Goal: Feedback & Contribution: Submit feedback/report problem

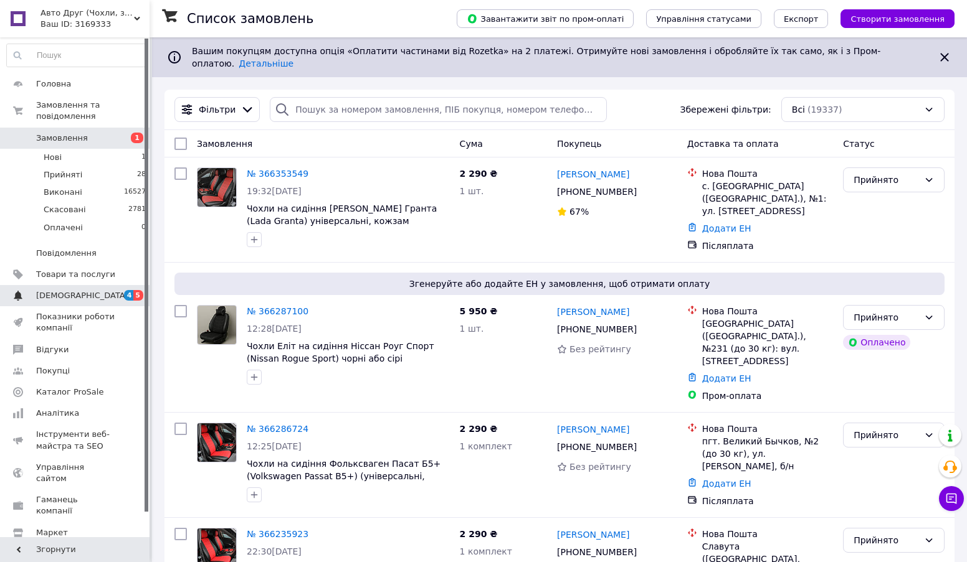
click at [98, 290] on span "[DEMOGRAPHIC_DATA]" at bounding box center [75, 295] width 79 height 11
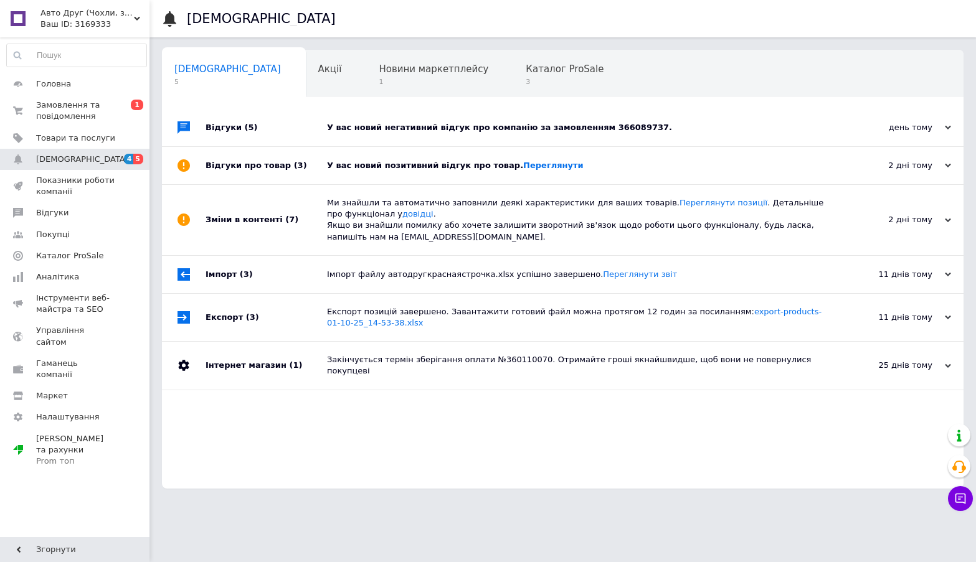
click at [456, 126] on div "У вас новий негативний відгук про компанію за замовленням 366089737." at bounding box center [576, 127] width 499 height 11
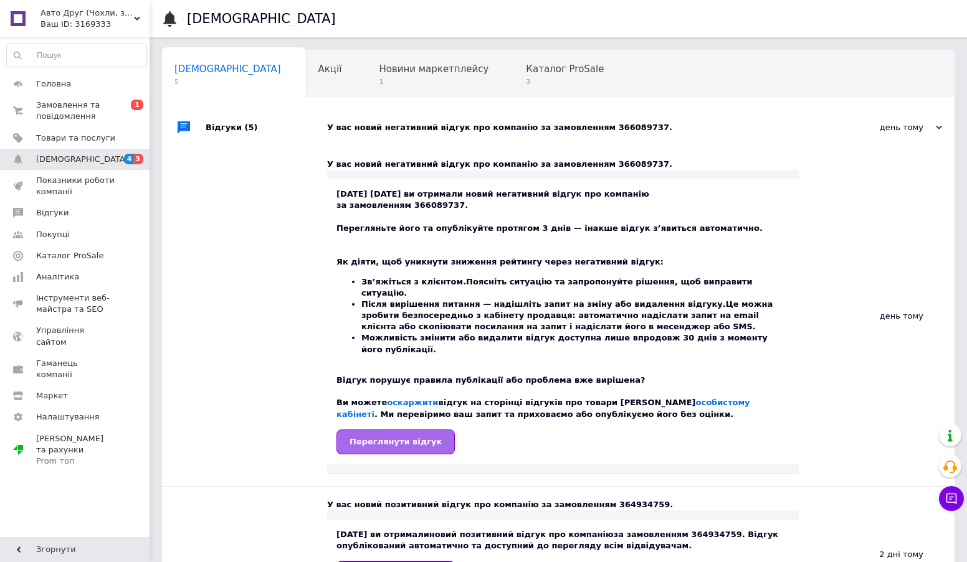
click at [366, 437] on span "Переглянути відгук" at bounding box center [395, 441] width 92 height 9
click at [379, 69] on span "Новини маркетплейсу" at bounding box center [434, 69] width 110 height 11
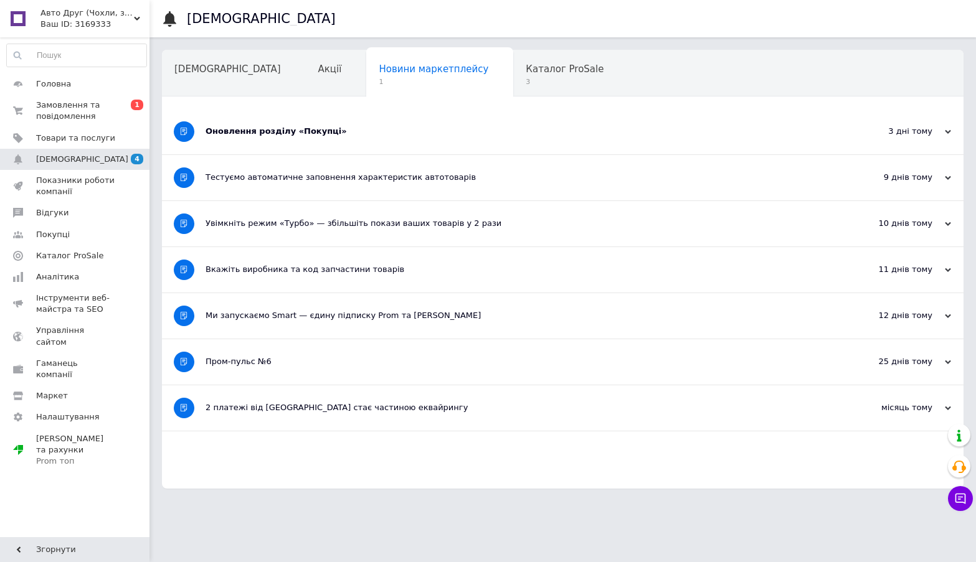
click at [420, 129] on div "Оновлення розділу «Покупці»" at bounding box center [516, 131] width 621 height 11
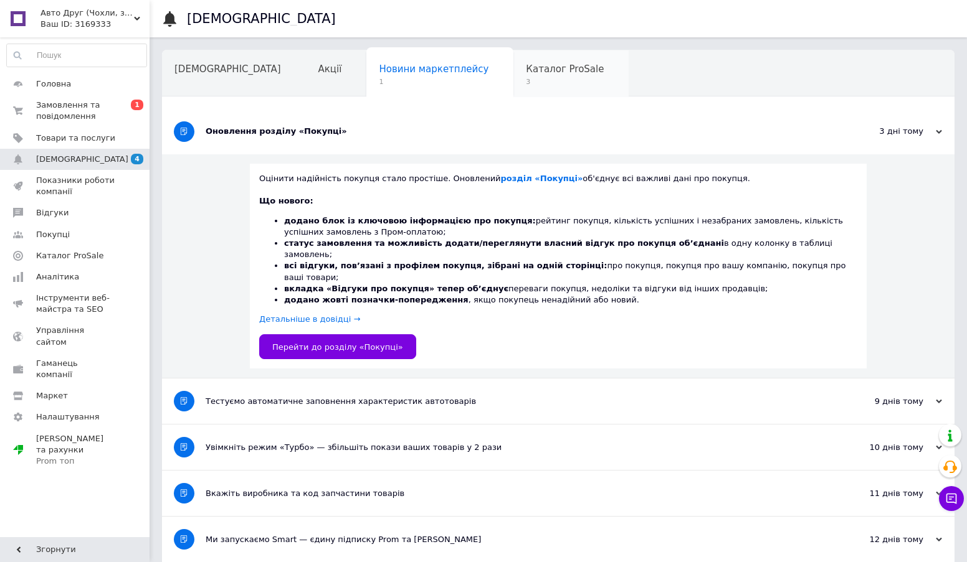
click at [513, 75] on div "Каталог ProSale 3" at bounding box center [570, 73] width 115 height 47
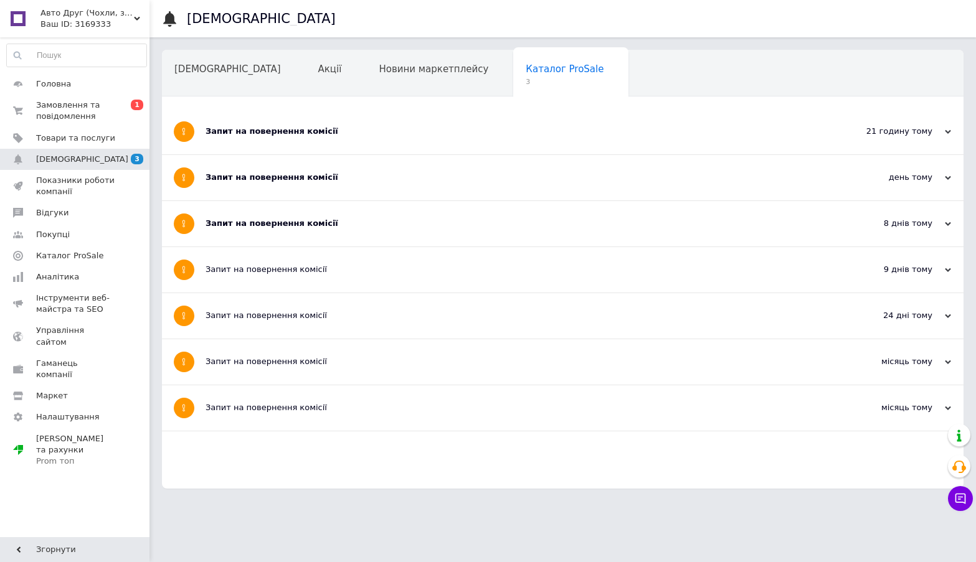
click at [354, 216] on div "Запит на повернення комісії" at bounding box center [516, 223] width 621 height 45
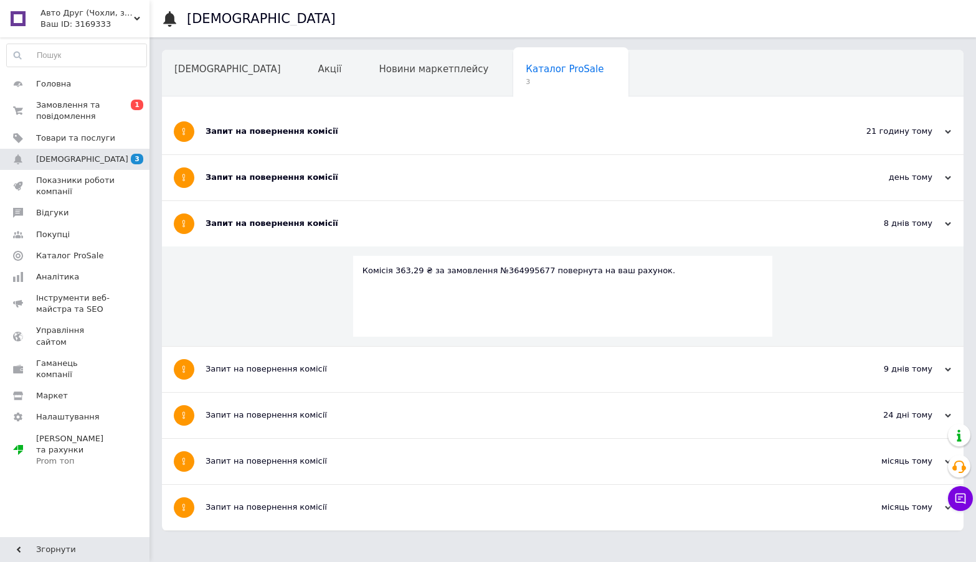
click at [369, 182] on div "Запит на повернення комісії" at bounding box center [516, 177] width 621 height 11
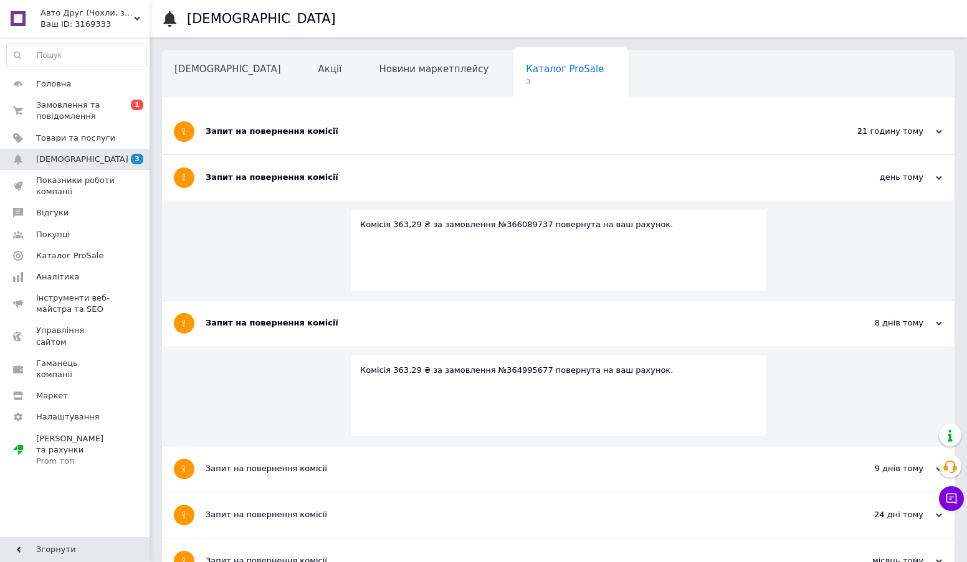
click at [390, 138] on div "Запит на повернення комісії" at bounding box center [512, 131] width 612 height 45
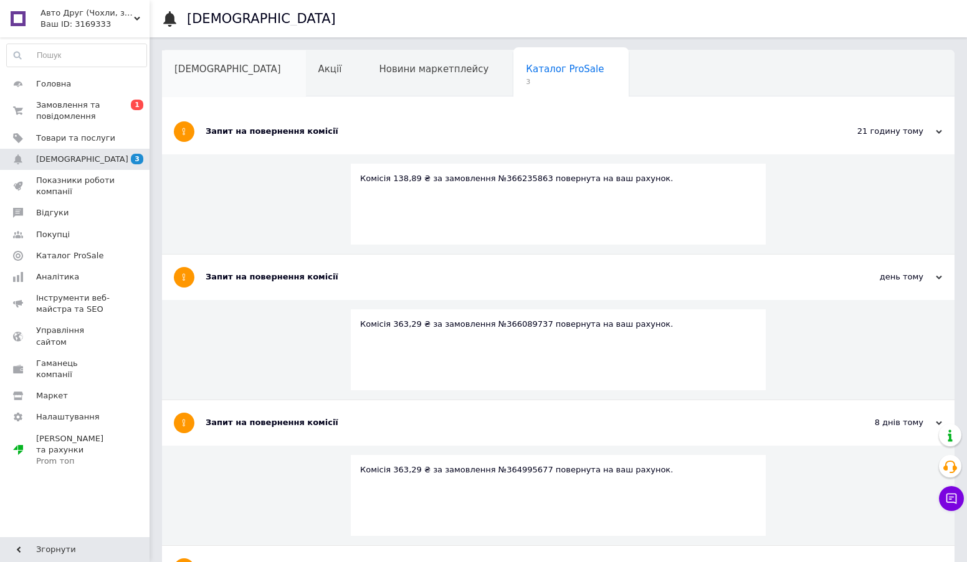
click at [196, 70] on span "[DEMOGRAPHIC_DATA]" at bounding box center [227, 69] width 106 height 11
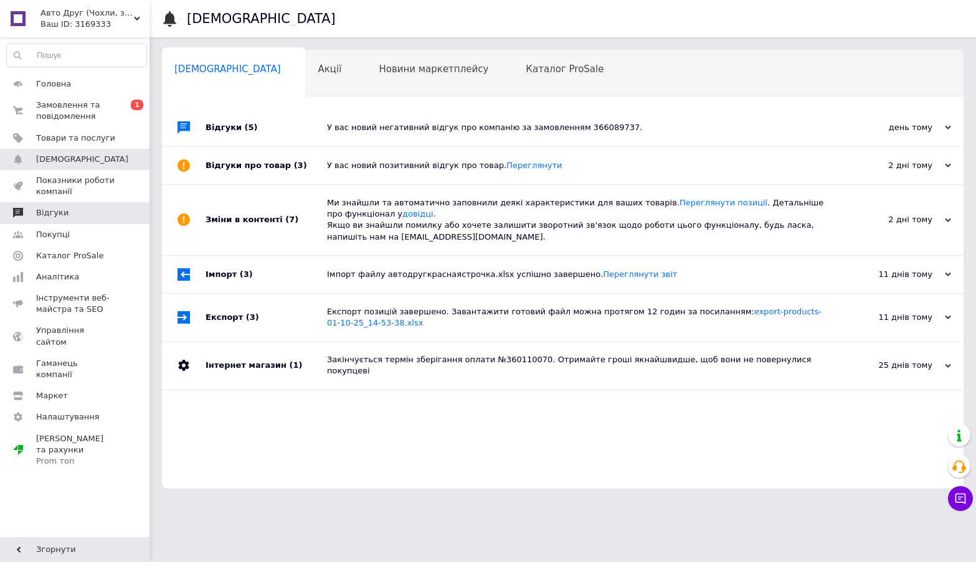
click at [70, 209] on span "Відгуки" at bounding box center [75, 212] width 79 height 11
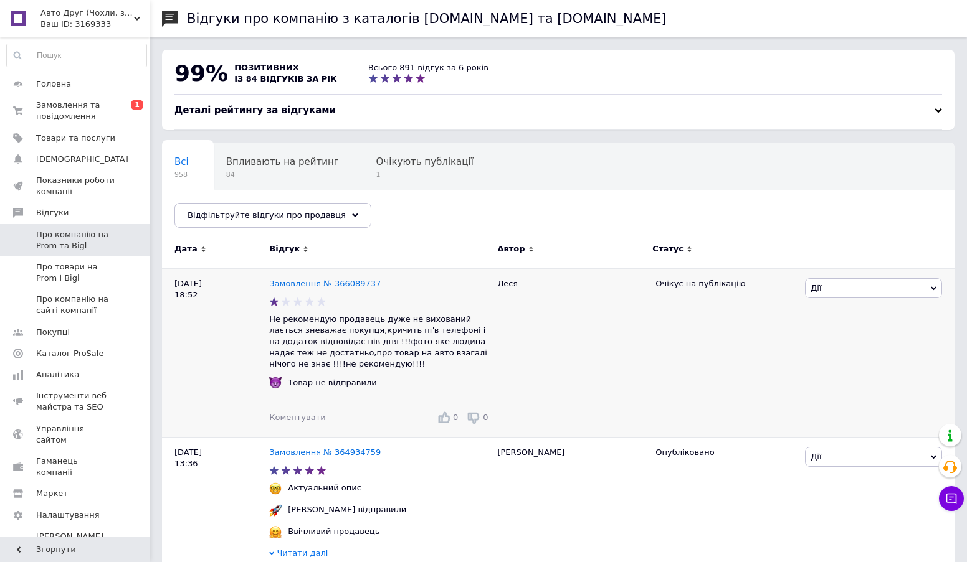
click at [835, 288] on span "Дії" at bounding box center [873, 288] width 137 height 20
click at [838, 366] on li "Оскаржити" at bounding box center [873, 364] width 136 height 17
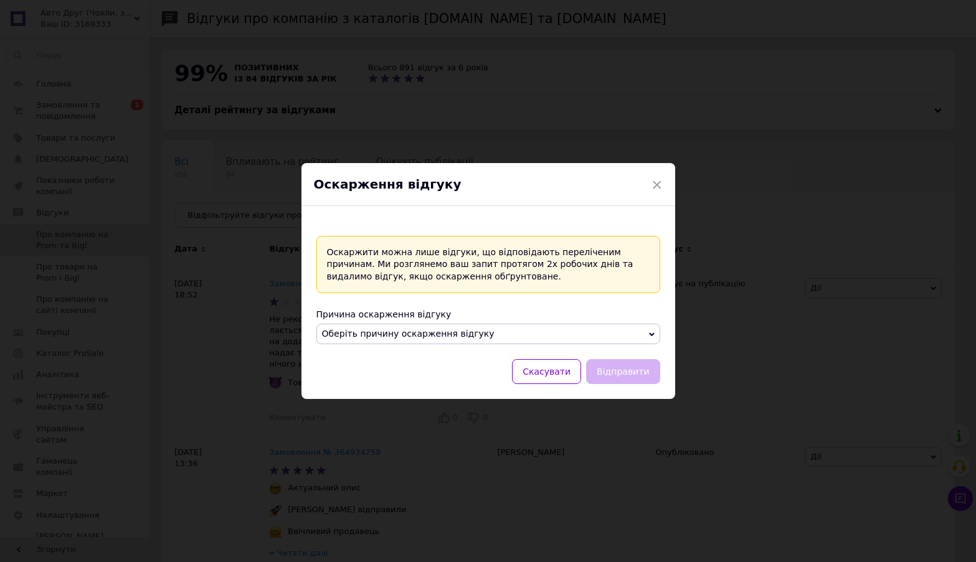
click at [452, 336] on span "Оберіть причину оскарження відгуку" at bounding box center [408, 334] width 173 height 10
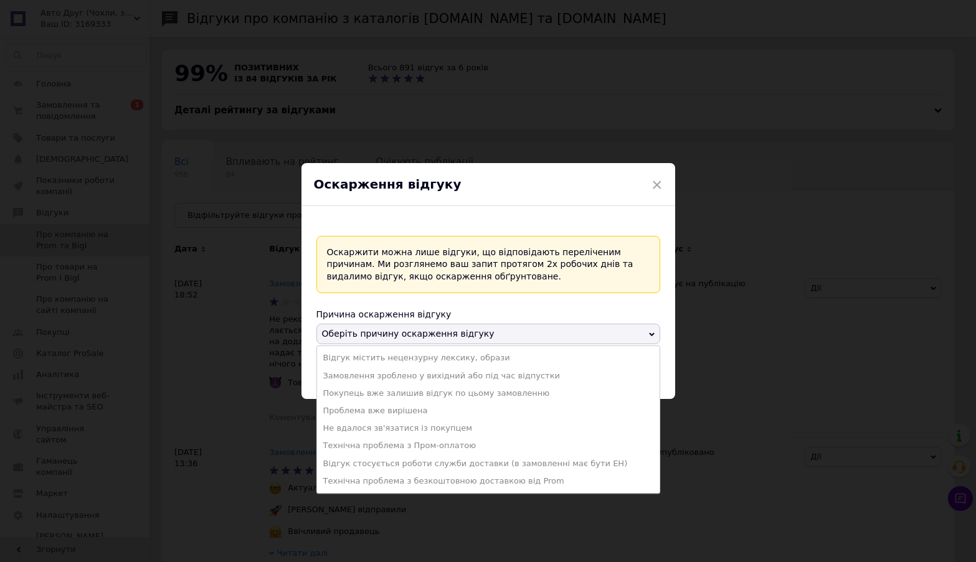
click at [760, 450] on div "× Оскарження відгуку Оскаржити можна лише відгуки, що відповідають переліченим …" at bounding box center [488, 281] width 976 height 562
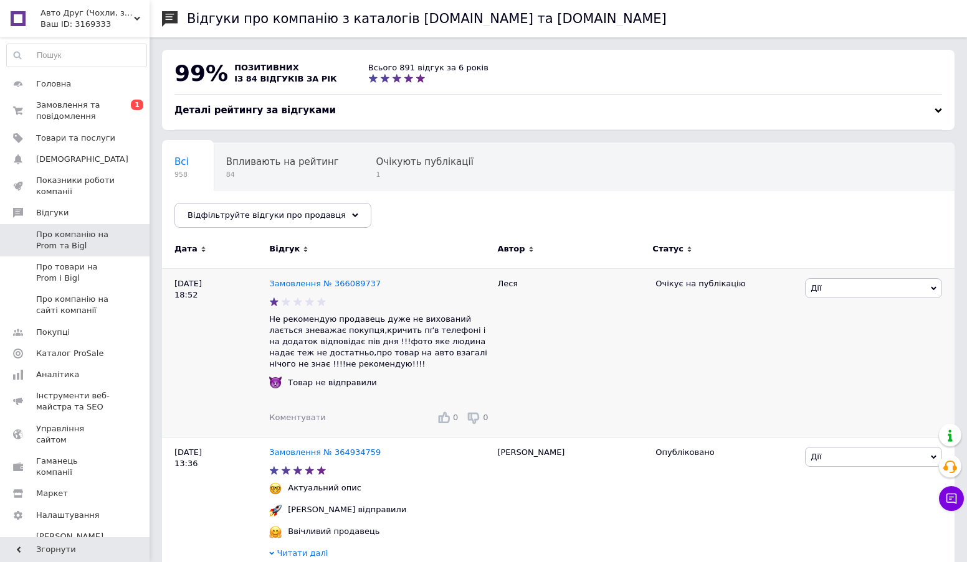
click at [838, 294] on span "Дії" at bounding box center [873, 288] width 137 height 20
click at [833, 369] on li "Оскаржити" at bounding box center [873, 364] width 136 height 17
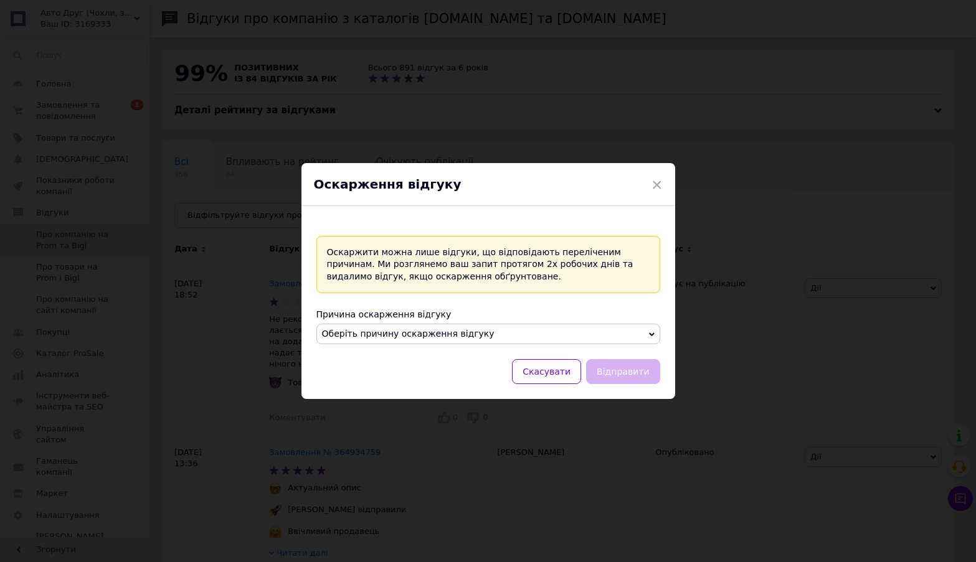
click at [501, 333] on span "Оберіть причину оскарження відгуку" at bounding box center [488, 334] width 344 height 21
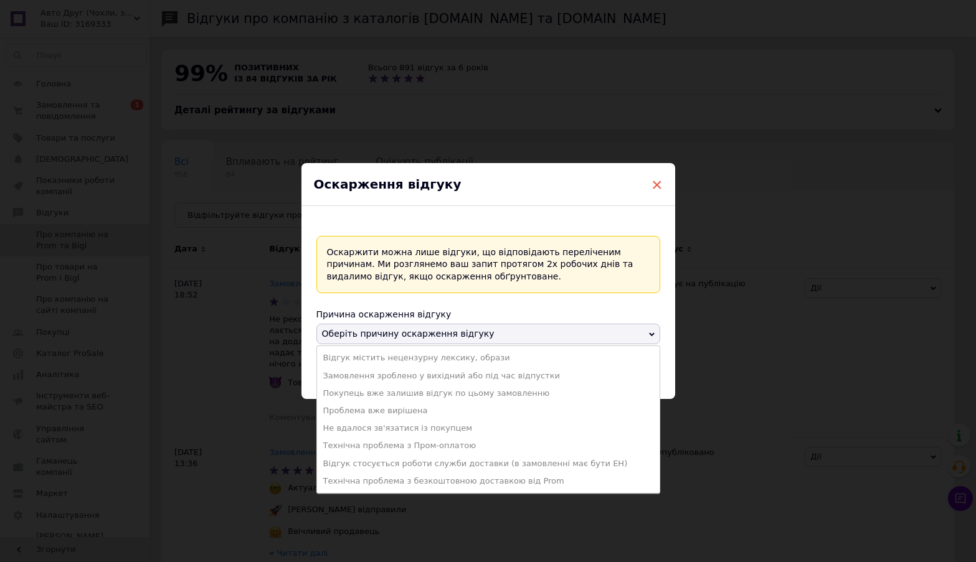
click at [653, 187] on span "×" at bounding box center [656, 184] width 11 height 21
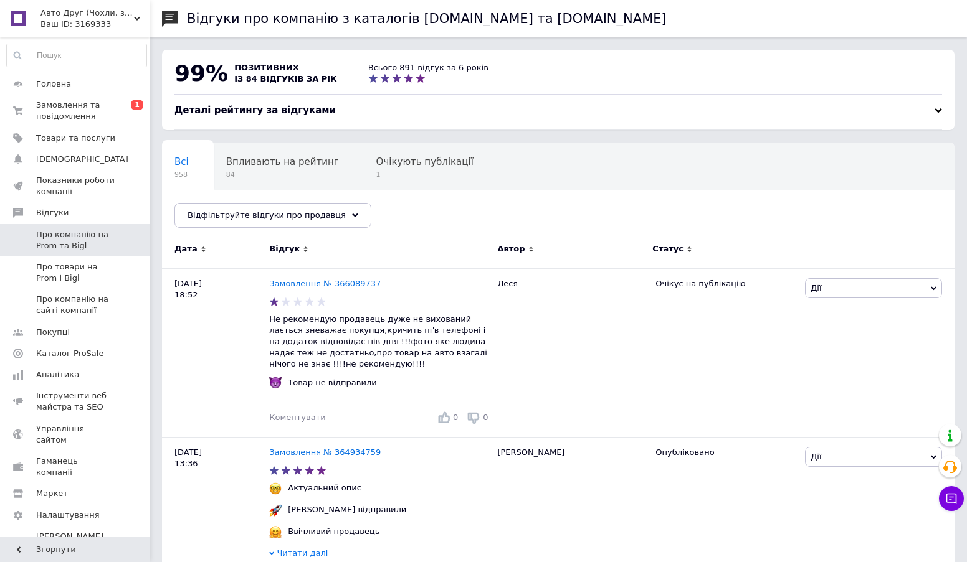
click at [655, 187] on div "Всі 958 Впливають на рейтинг 84 Очікують публікації 1 Опубліковані без комен...…" at bounding box center [444, 190] width 564 height 95
click at [836, 285] on span "Дії" at bounding box center [873, 288] width 137 height 20
click at [717, 369] on div "Очікує на публікацію" at bounding box center [725, 352] width 153 height 169
click at [851, 286] on span "Дії" at bounding box center [873, 288] width 137 height 20
click at [831, 362] on li "Оскаржити" at bounding box center [873, 364] width 136 height 17
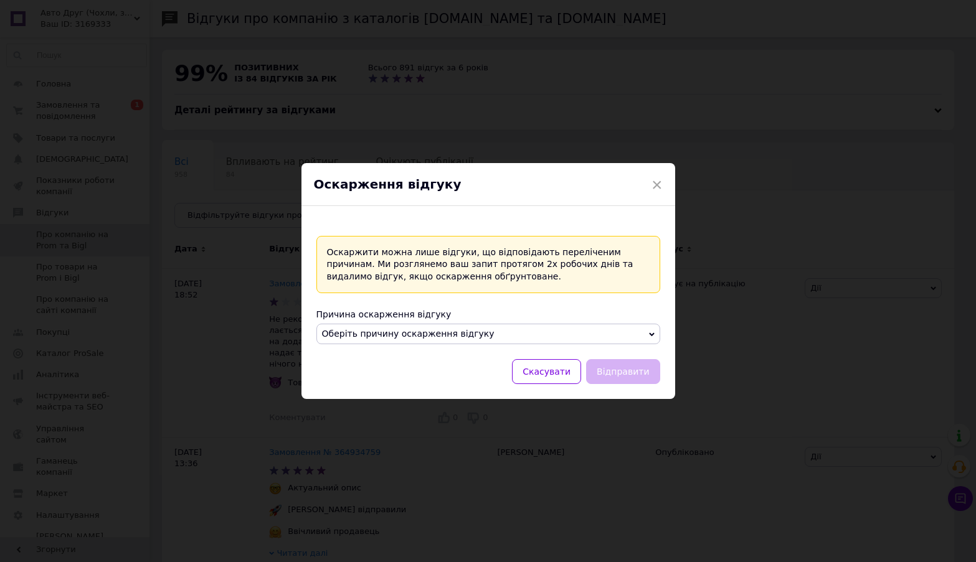
click at [545, 336] on span "Оберіть причину оскарження відгуку" at bounding box center [488, 334] width 344 height 21
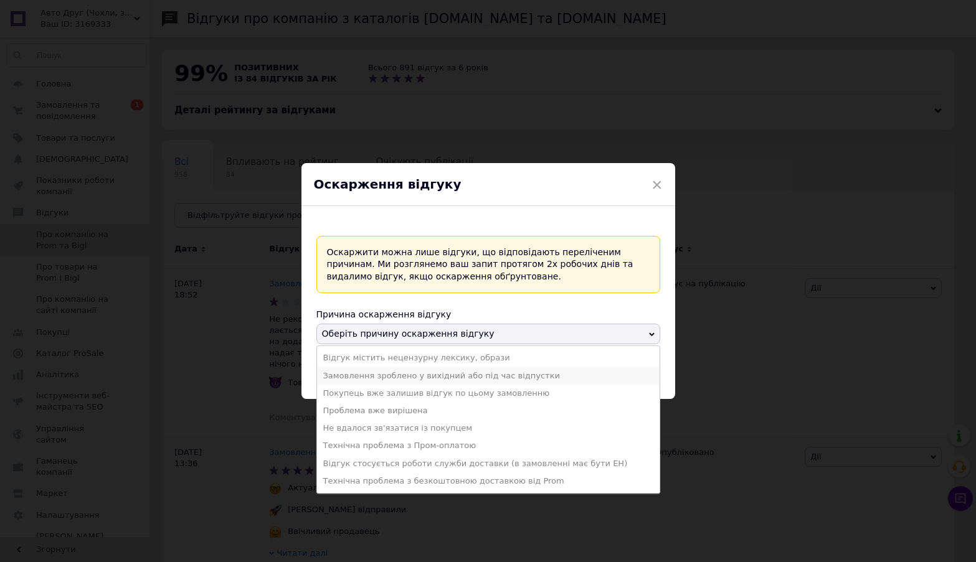
click at [483, 374] on li "Замовлення зроблено у вихідний або під час відпустки" at bounding box center [488, 375] width 343 height 17
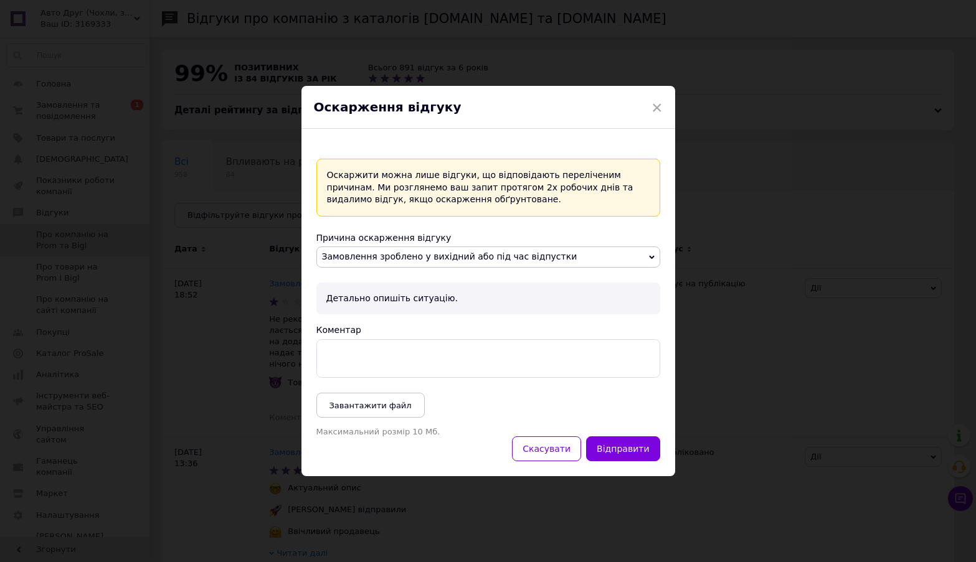
click at [550, 358] on textarea "Коментар" at bounding box center [488, 358] width 344 height 39
click at [653, 113] on span "×" at bounding box center [656, 107] width 11 height 21
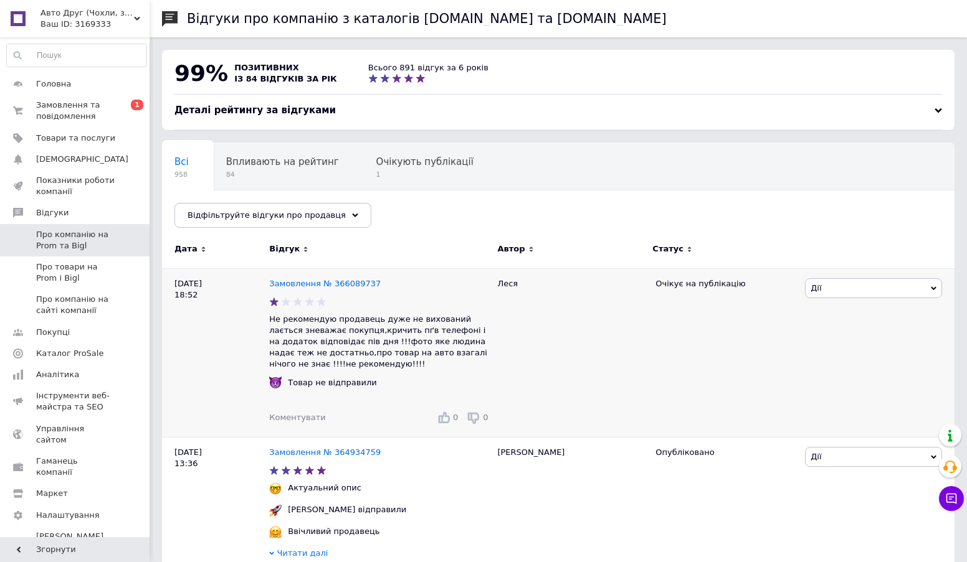
click at [840, 291] on span "Дії" at bounding box center [873, 288] width 137 height 20
click at [836, 364] on li "Оскаржити" at bounding box center [873, 364] width 136 height 17
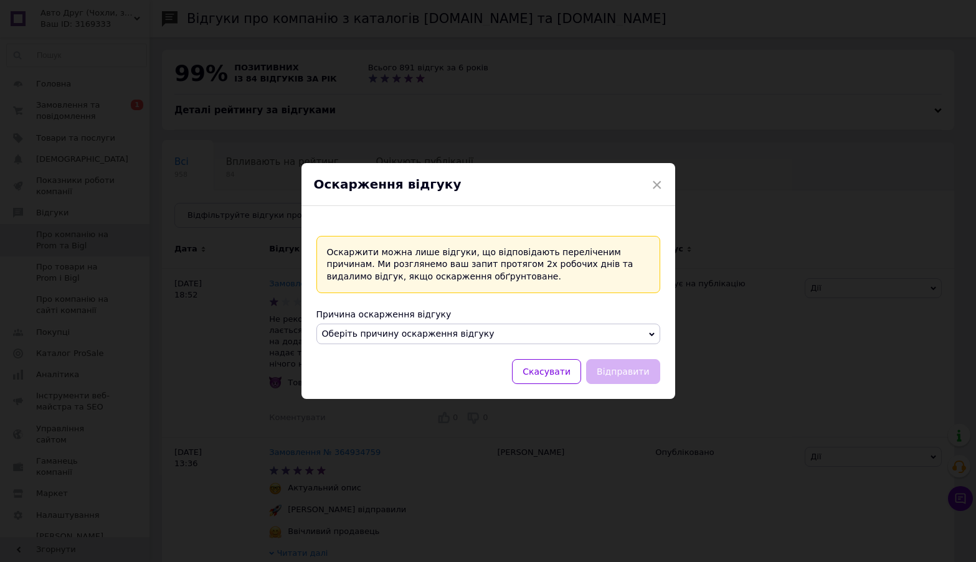
click at [540, 336] on span "Оберіть причину оскарження відгуку" at bounding box center [488, 334] width 344 height 21
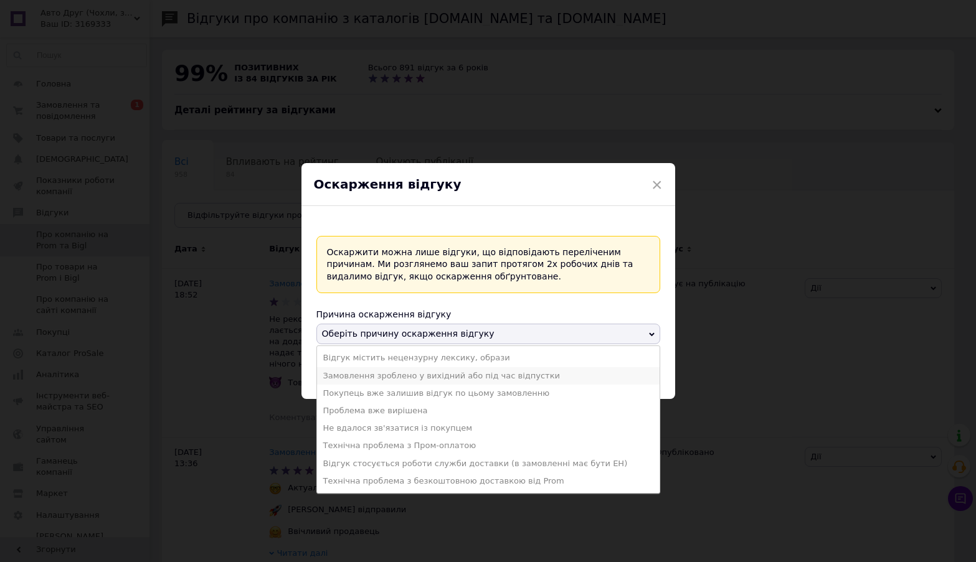
click at [450, 378] on li "Замовлення зроблено у вихідний або під час відпустки" at bounding box center [488, 375] width 343 height 17
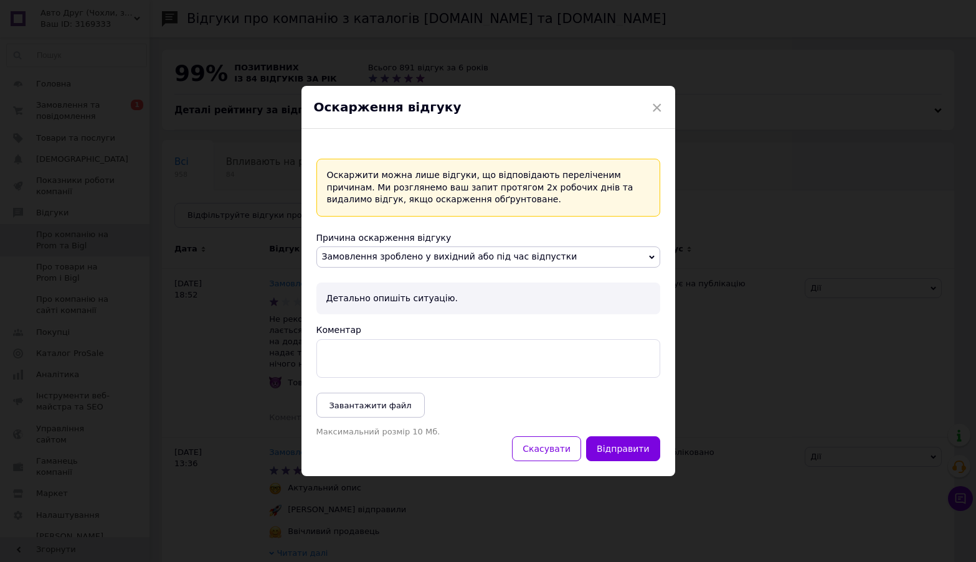
click at [455, 367] on textarea "Коментар" at bounding box center [488, 358] width 344 height 39
type textarea "З"
drag, startPoint x: 341, startPoint y: 369, endPoint x: 331, endPoint y: 364, distance: 11.1
click at [331, 364] on textarea "Вітаю. Замовлення зроблено в ночі. В суботу в ранці ми його прийняли та набрази…" at bounding box center [488, 358] width 344 height 39
click at [335, 366] on textarea "Вітаю. Замовлення зроблено в ночі. В суботу в ранці ми його прийняли та набрази…" at bounding box center [488, 358] width 344 height 39
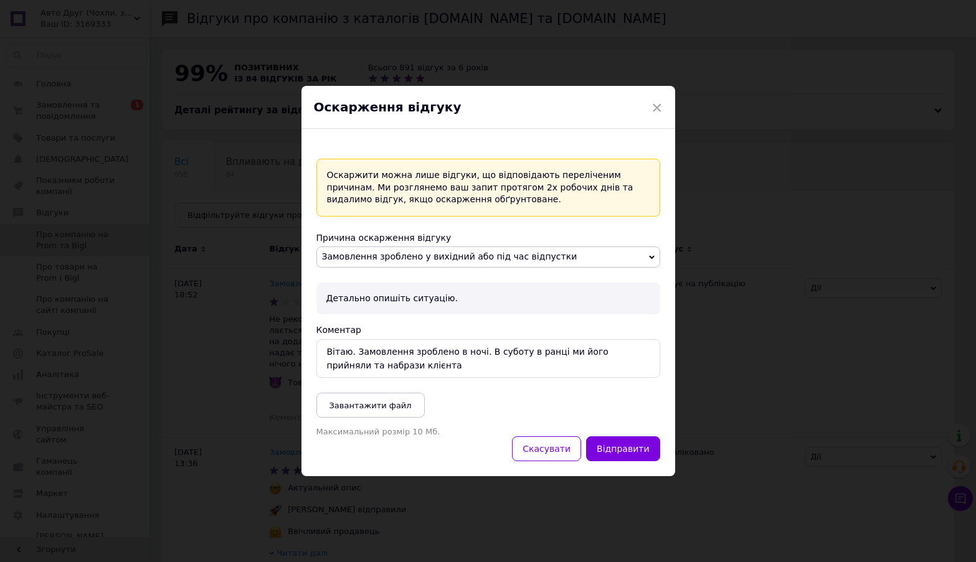
click at [335, 366] on textarea "Вітаю. Замовлення зроблено в ночі. В суботу в ранці ми його прийняли та набрази…" at bounding box center [488, 358] width 344 height 39
click at [338, 366] on textarea "Вітаю. Замовлення зроблено в ночі. В суботу в ранці ми його прийняли та набрази…" at bounding box center [488, 358] width 344 height 39
click at [339, 366] on textarea "Вітаю. Замовлення зроблено в ночі. В суботу в ранці ми його прийняли та набрази…" at bounding box center [488, 358] width 344 height 39
click at [0, 0] on lt-span "набра л и" at bounding box center [0, 0] width 0 height 0
click at [408, 366] on textarea "Вітаю. Замовлення зроблено в ночі. В суботу в ранці ми його прийняли та набрали…" at bounding box center [488, 358] width 344 height 39
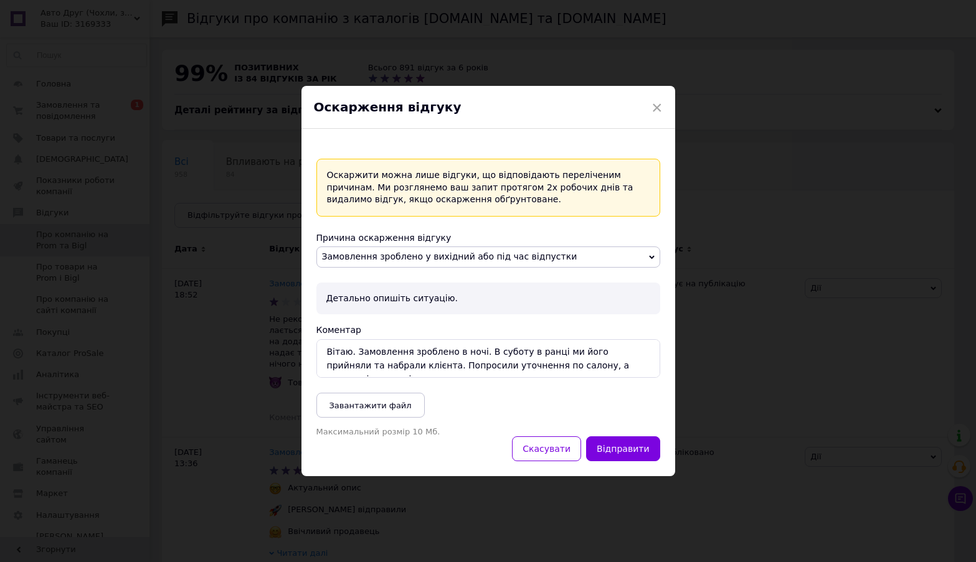
click at [545, 365] on textarea "Вітаю. Замовлення зроблено в ночі. В суботу в ранці ми його прийняли та набрали…" at bounding box center [488, 358] width 344 height 39
click at [618, 366] on textarea "Вітаю. Замовлення зроблено в ночі. В суботу в ранці ми його прийняли та набрали…" at bounding box center [488, 358] width 344 height 39
click at [619, 366] on textarea "Вітаю. Замовлення зроблено в ночі. В суботу в ранці ми його прийняли та набрали…" at bounding box center [488, 358] width 344 height 39
drag, startPoint x: 628, startPoint y: 363, endPoint x: 617, endPoint y: 366, distance: 10.9
click at [617, 366] on textarea "Вітаю. Замовлення зроблено в ночі. В суботу в ранці ми його прийняли та набрали…" at bounding box center [488, 358] width 344 height 39
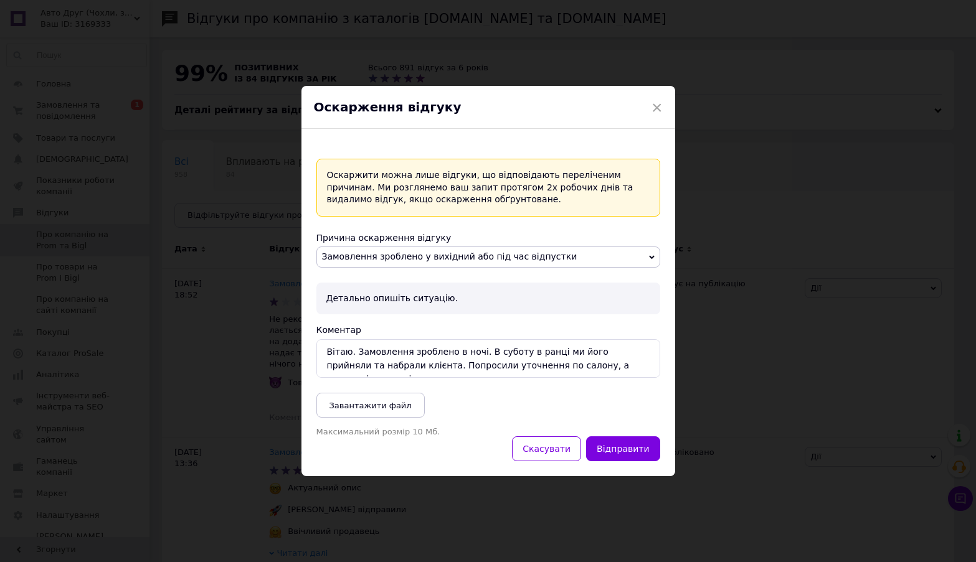
click at [0, 0] on lt-div at bounding box center [0, 0] width 0 height 0
click at [580, 360] on textarea "Вітаю. Замовлення зроблено в ночі. В суботу в ранці ми його прийняли та набрали…" at bounding box center [488, 358] width 344 height 39
click at [578, 366] on textarea "Вітаю. Замовлення зроблено в ночі. В суботу в ранці ми його прийняли та набрали…" at bounding box center [488, 358] width 344 height 39
click at [0, 0] on lt-div at bounding box center [0, 0] width 0 height 0
click at [590, 366] on textarea "Вітаю. Замовлення зроблено в ночі. В суботу в ранці ми його прийняли та набрали…" at bounding box center [488, 358] width 344 height 39
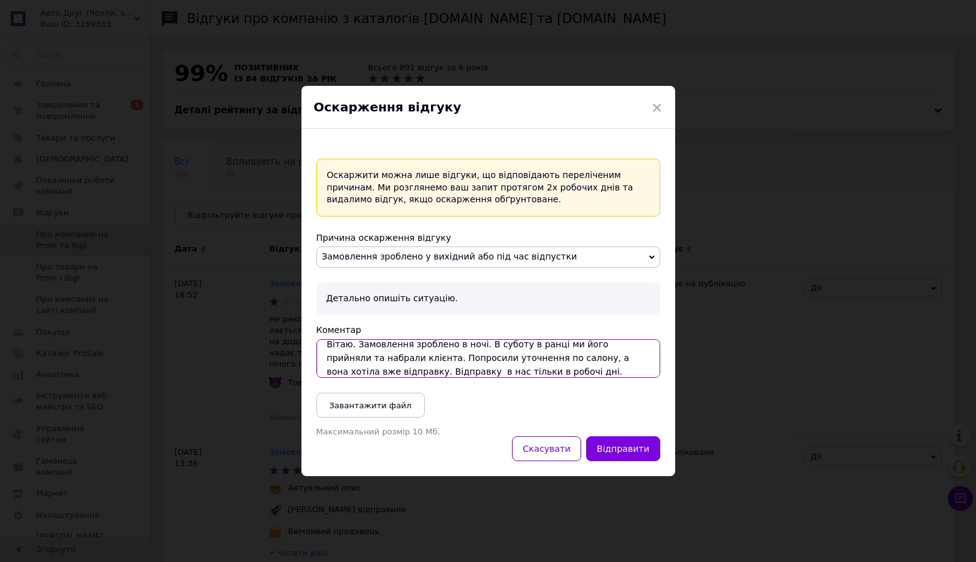
scroll to position [14, 0]
click at [383, 365] on textarea "Вітаю. Замовлення зроблено в ночі. В суботу в ранці ми його прийняли та набрали…" at bounding box center [488, 358] width 344 height 39
click at [402, 365] on textarea "Вітаю. Замовлення зроблено в ночі. В суботу в ранці ми його прийняли та набрали…" at bounding box center [488, 358] width 344 height 39
click at [408, 366] on textarea "Вітаю. Замовлення зроблено в ночі. В суботу в ранці ми його прийняли та набрали…" at bounding box center [488, 358] width 344 height 39
click at [527, 364] on textarea "Вітаю. Замовлення зроблено в ночі. В суботу в ранці ми його прийняли та набрали…" at bounding box center [488, 358] width 344 height 39
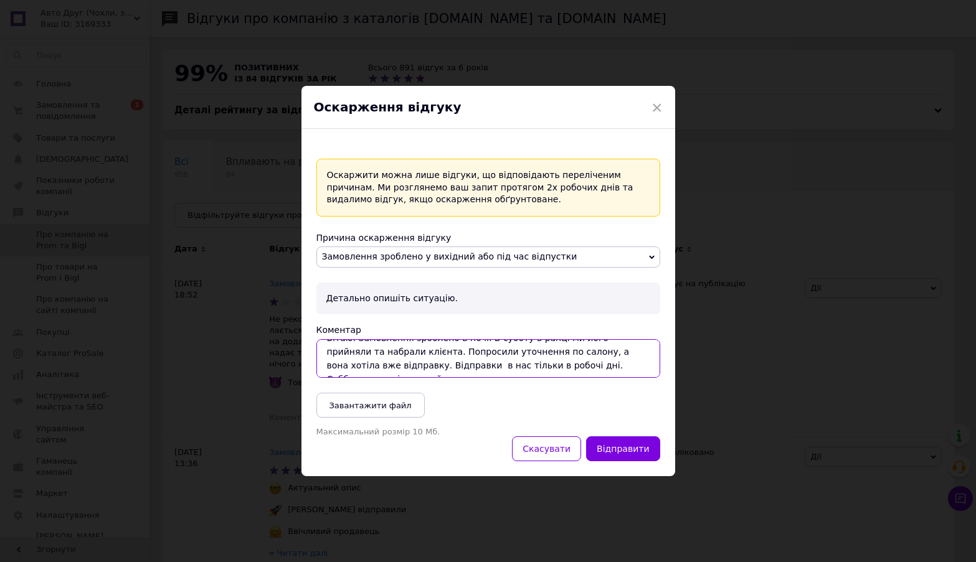
scroll to position [21, 0]
drag, startPoint x: 610, startPoint y: 358, endPoint x: 600, endPoint y: 360, distance: 9.5
click at [600, 360] on textarea "Вітаю. Замовлення зроблено в ночі. В суботу в ранці ми його прийняли та набрали…" at bounding box center [488, 358] width 344 height 39
click at [0, 0] on lt-strong "мання" at bounding box center [0, 0] width 0 height 0
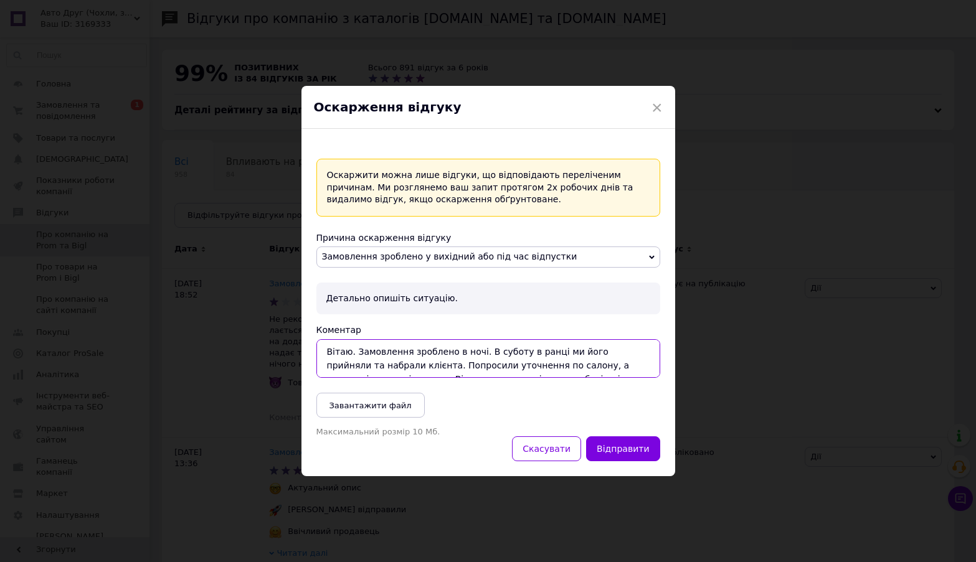
click at [516, 349] on textarea "Вітаю. Замовлення зроблено в ночі. В суботу в ранці ми його прийняли та набрали…" at bounding box center [488, 358] width 344 height 39
click at [547, 354] on textarea "Вітаю. Замовлення зроблено в ночі. В суботу вранці ми його прийняли та набрали …" at bounding box center [488, 358] width 344 height 39
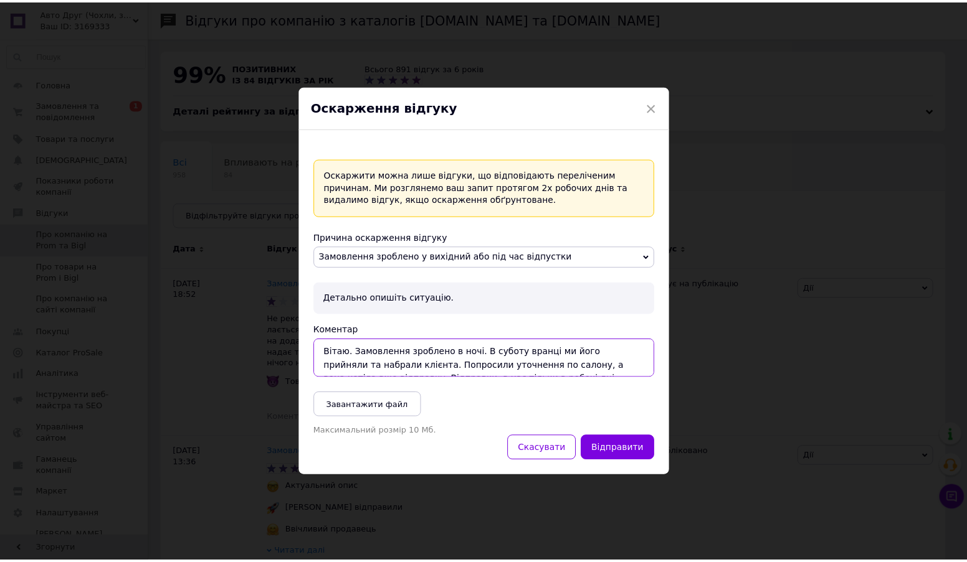
scroll to position [27, 0]
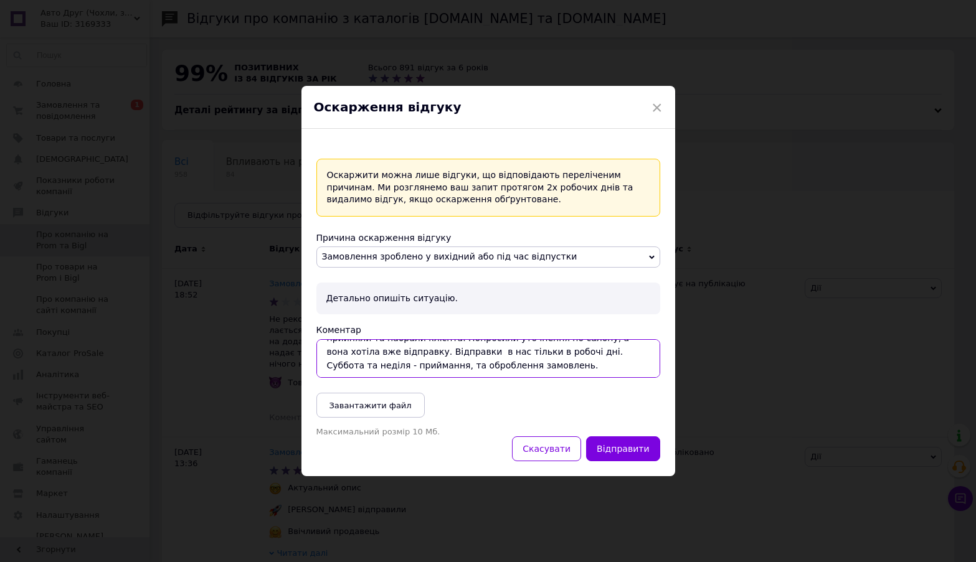
click at [571, 362] on textarea "Вітаю. Замовлення зроблено в ночі. В суботу вранці ми його прийняли та набрали …" at bounding box center [488, 358] width 344 height 39
type textarea "Вітаю. Замовлення зроблено в ночі. В суботу вранці ми його прийняли та набрали …"
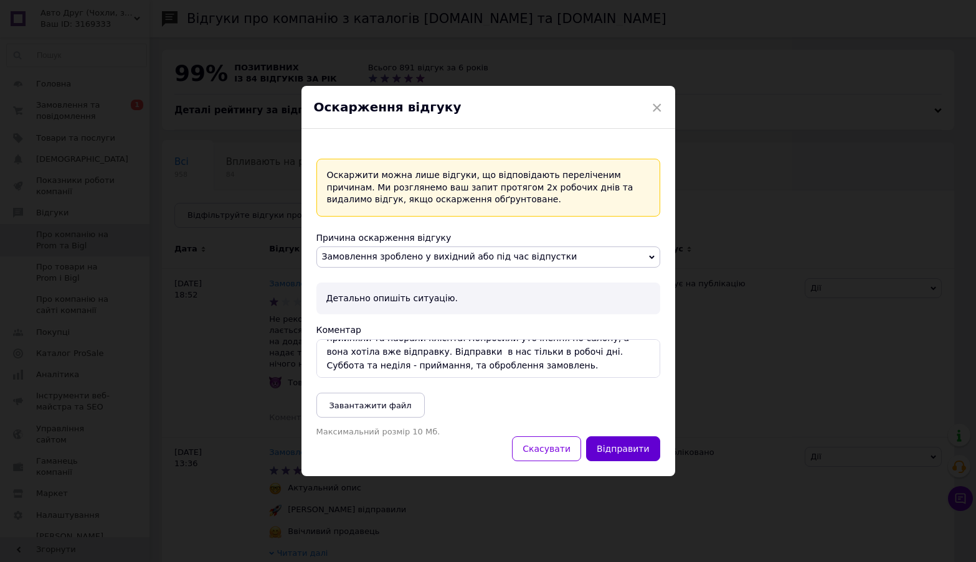
click at [621, 444] on button "Відправити" at bounding box center [622, 449] width 73 height 25
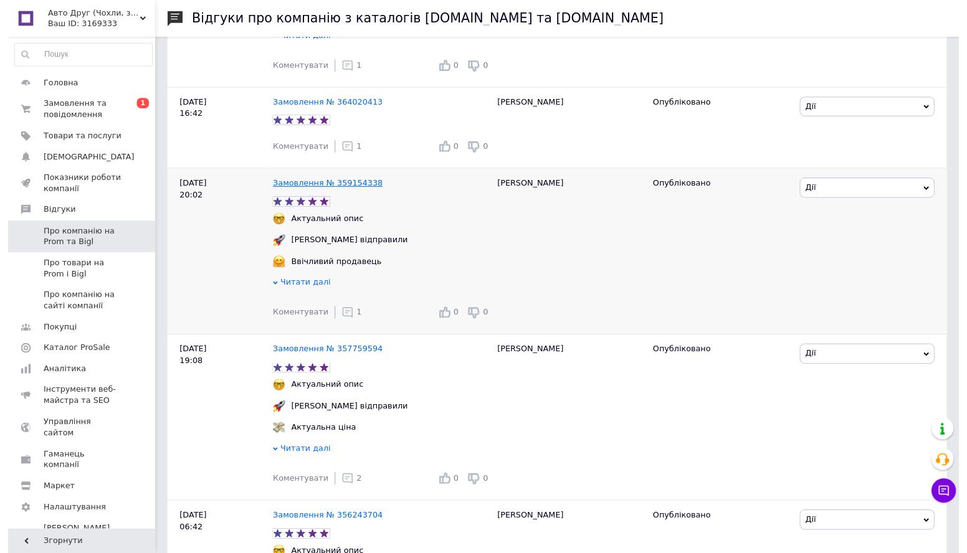
scroll to position [623, 0]
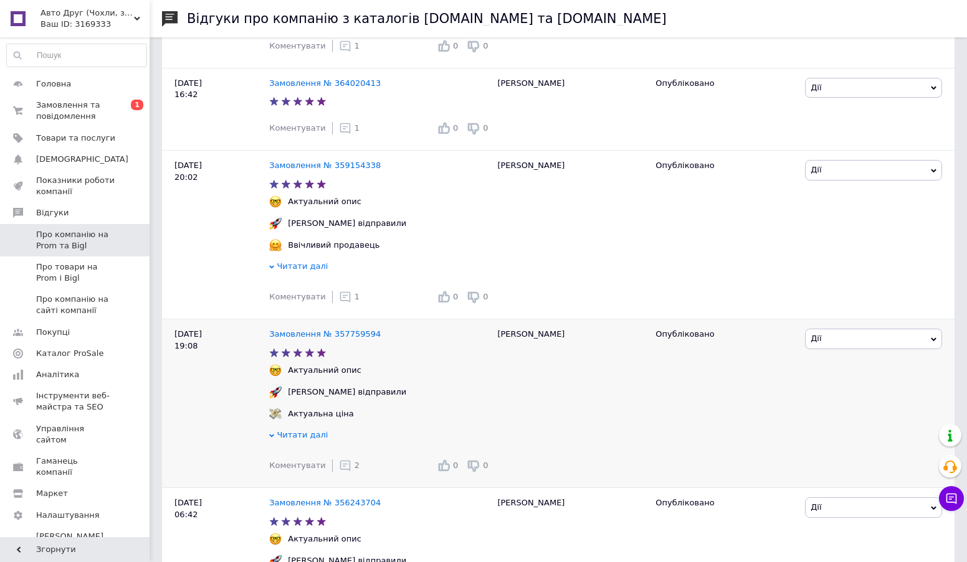
click at [354, 470] on span "2" at bounding box center [356, 465] width 5 height 9
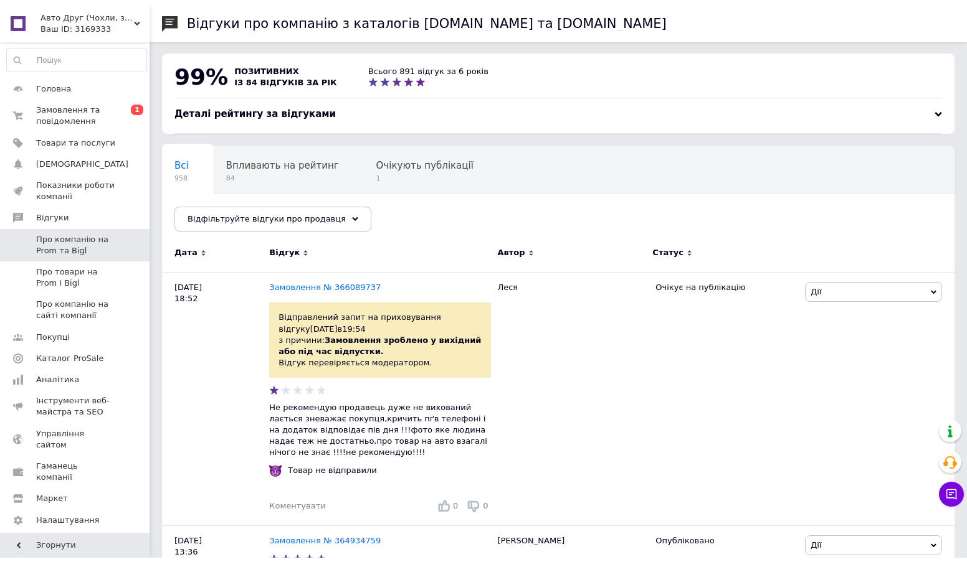
scroll to position [0, 0]
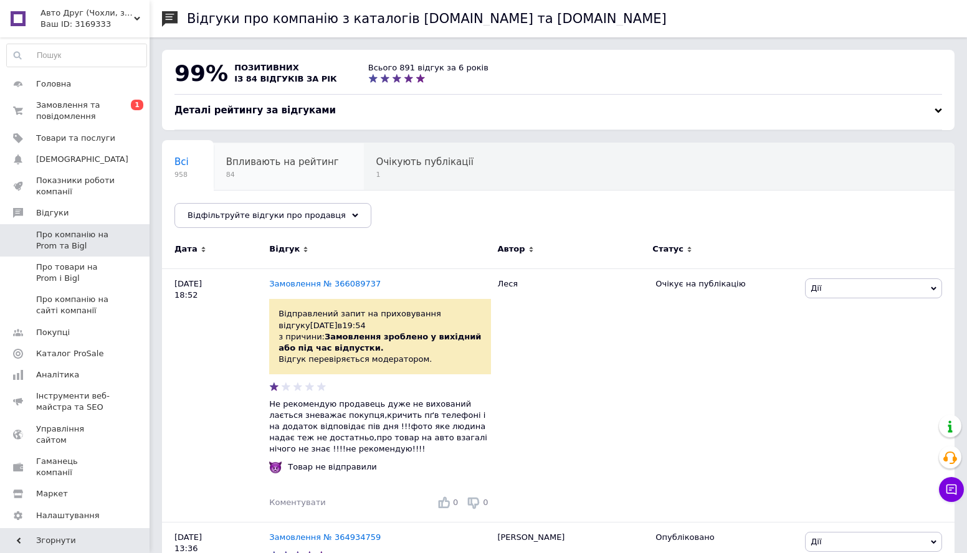
click at [274, 184] on div "Впливають на рейтинг 84" at bounding box center [289, 166] width 150 height 47
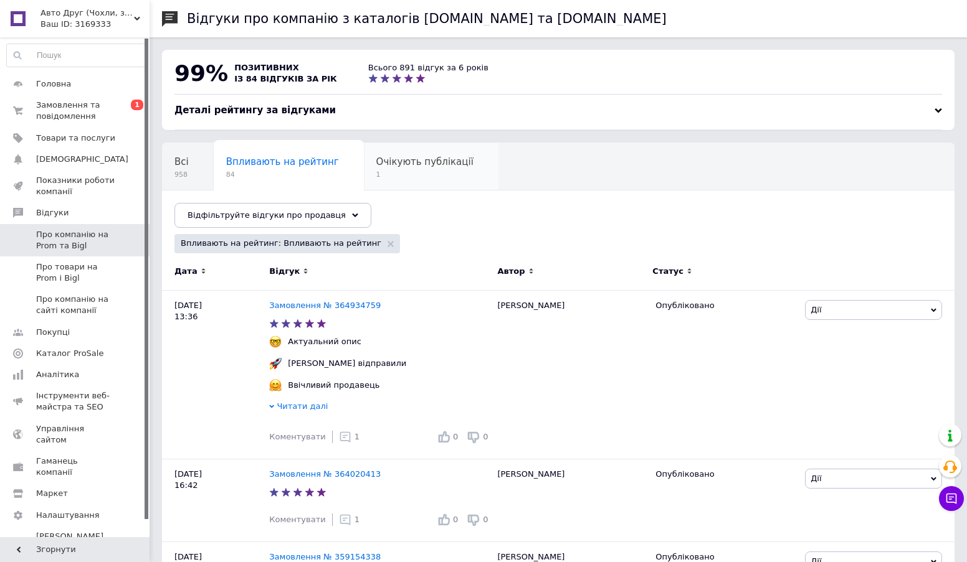
click at [409, 177] on span "1" at bounding box center [424, 174] width 97 height 9
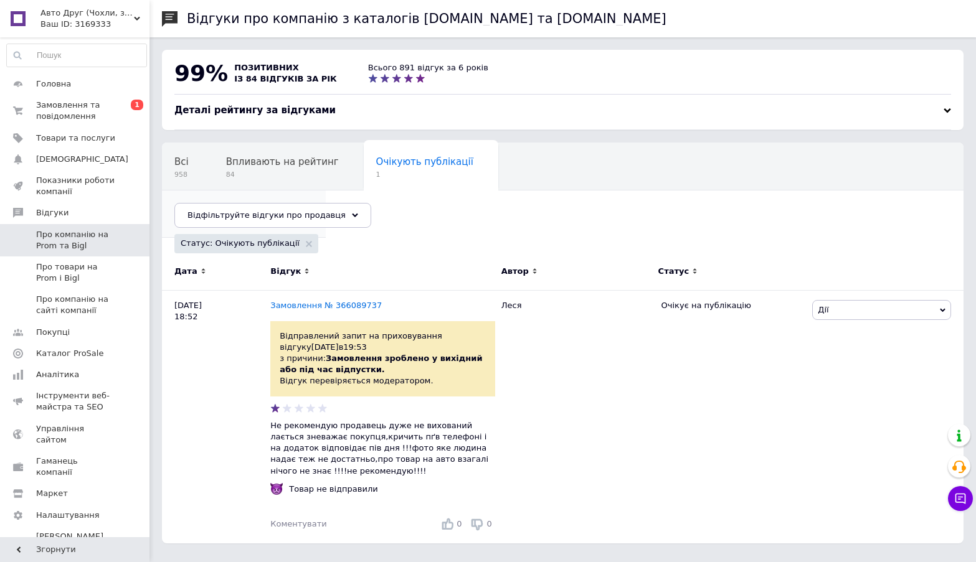
click at [326, 191] on div "Опубліковані без комен... 48" at bounding box center [244, 214] width 164 height 47
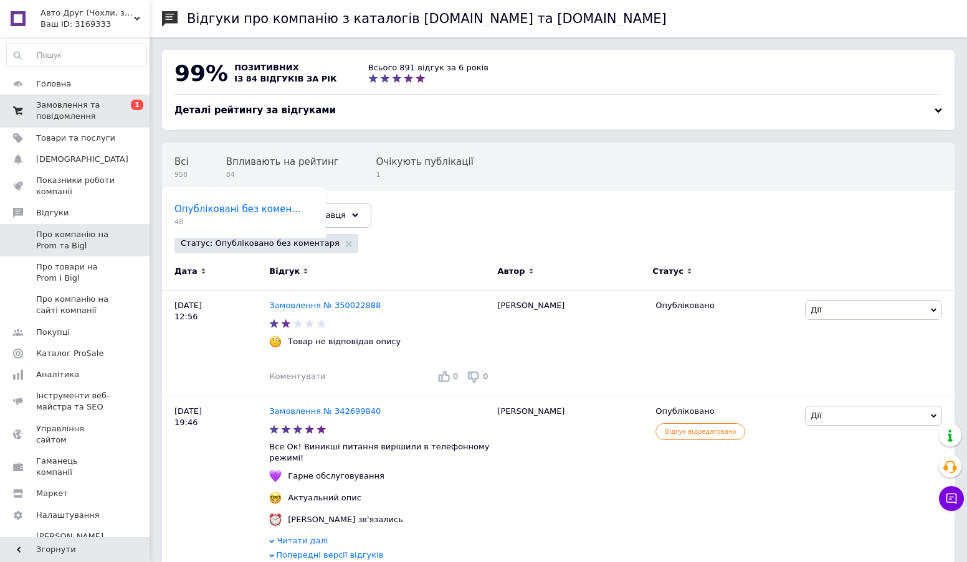
click at [100, 97] on link "Замовлення та повідомлення 0 1" at bounding box center [76, 111] width 153 height 32
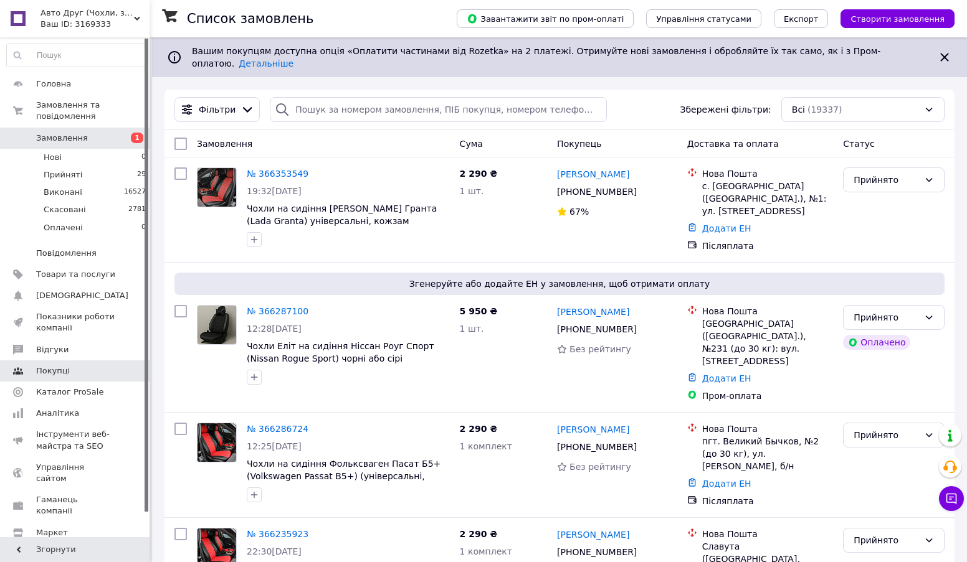
click at [63, 344] on span "Відгуки" at bounding box center [75, 349] width 79 height 11
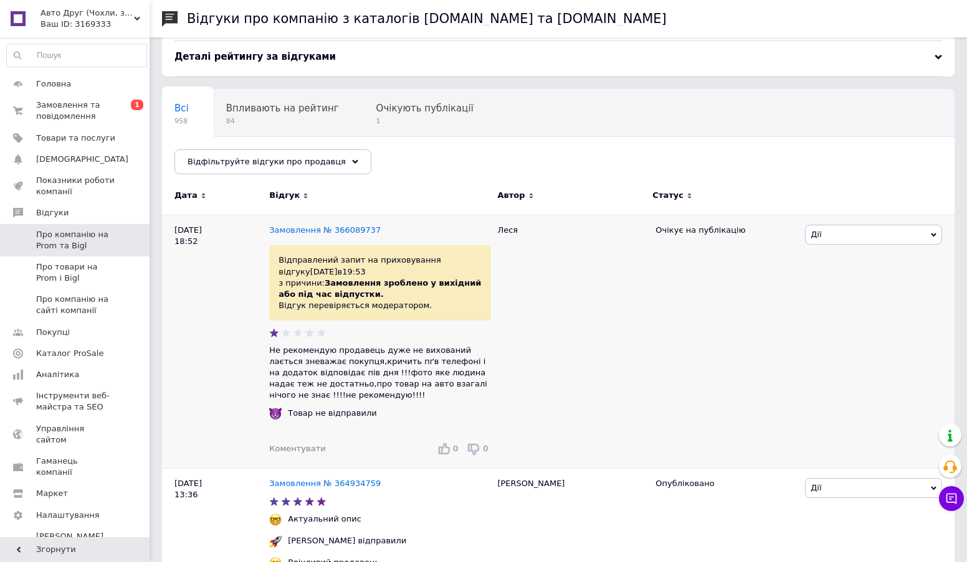
scroll to position [125, 0]
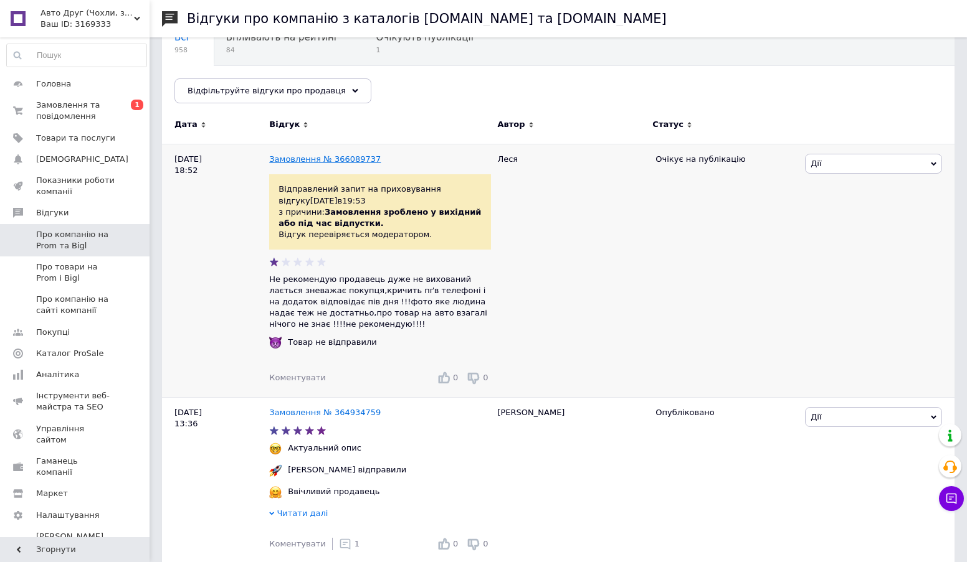
click at [346, 161] on link "Замовлення № 366089737" at bounding box center [324, 158] width 111 height 9
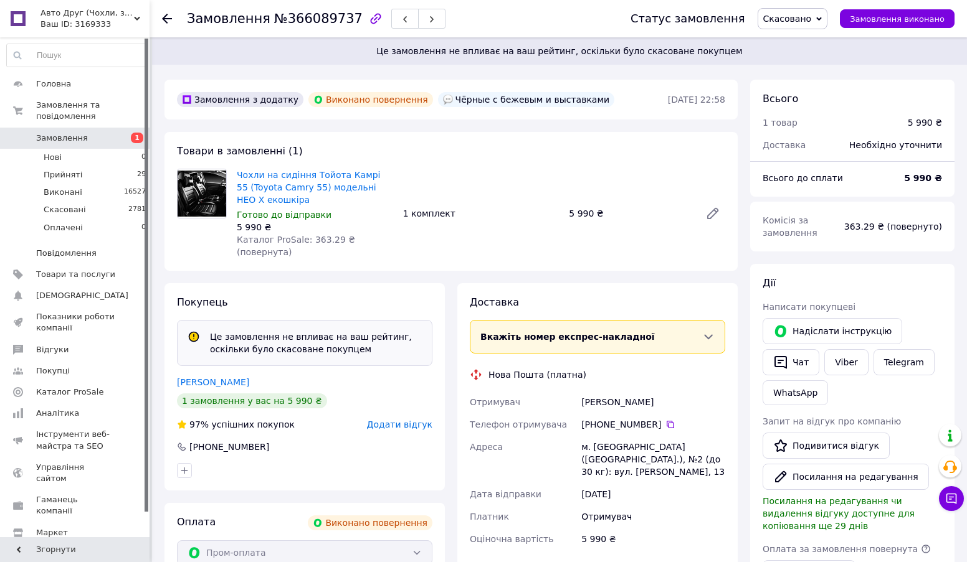
click at [821, 21] on icon at bounding box center [819, 19] width 6 height 6
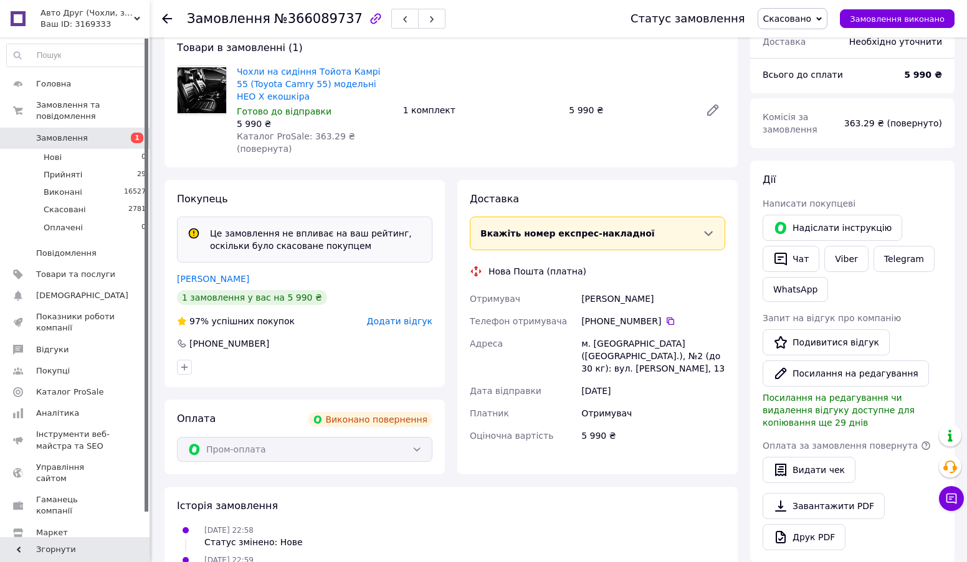
scroll to position [125, 0]
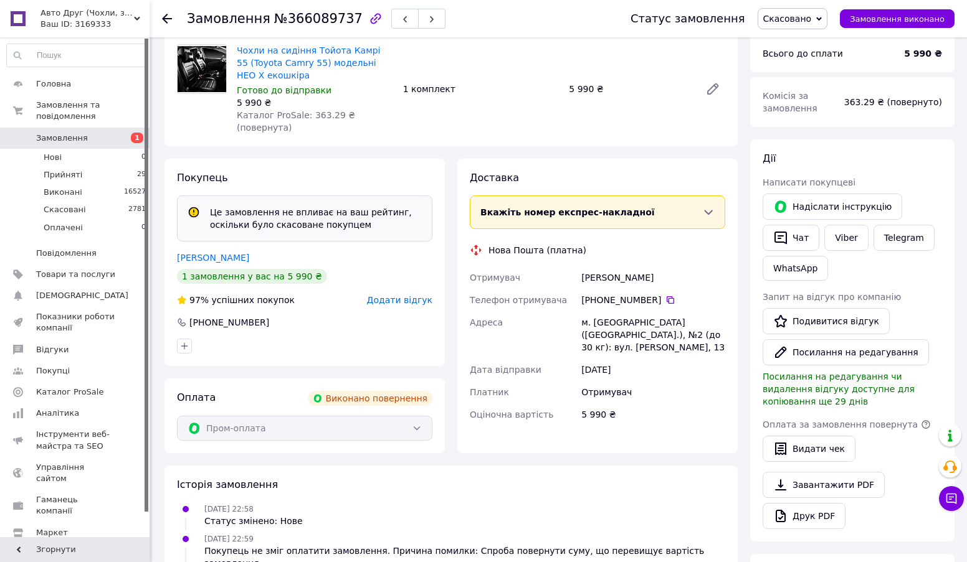
click at [394, 295] on span "Додати відгук" at bounding box center [399, 300] width 65 height 10
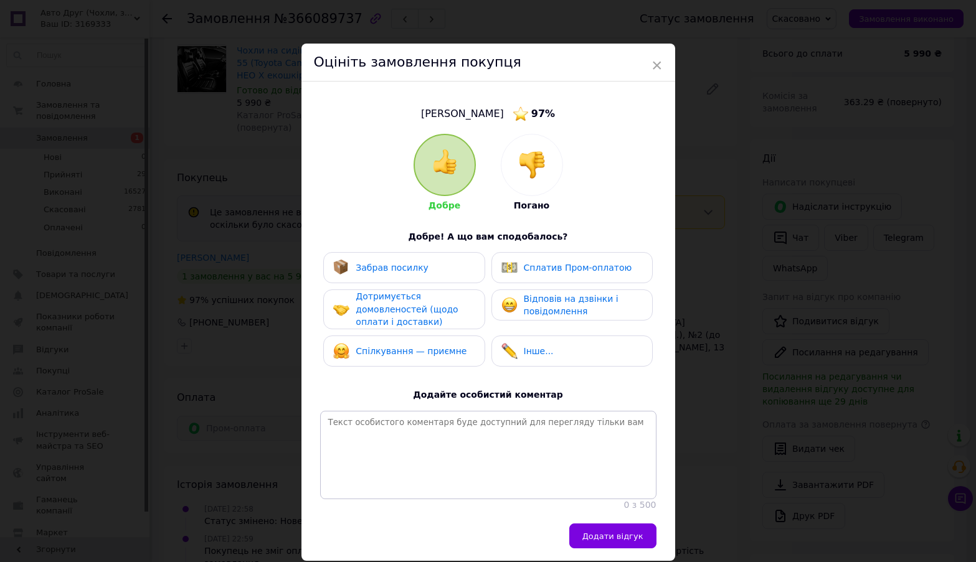
click at [540, 163] on img at bounding box center [531, 164] width 27 height 27
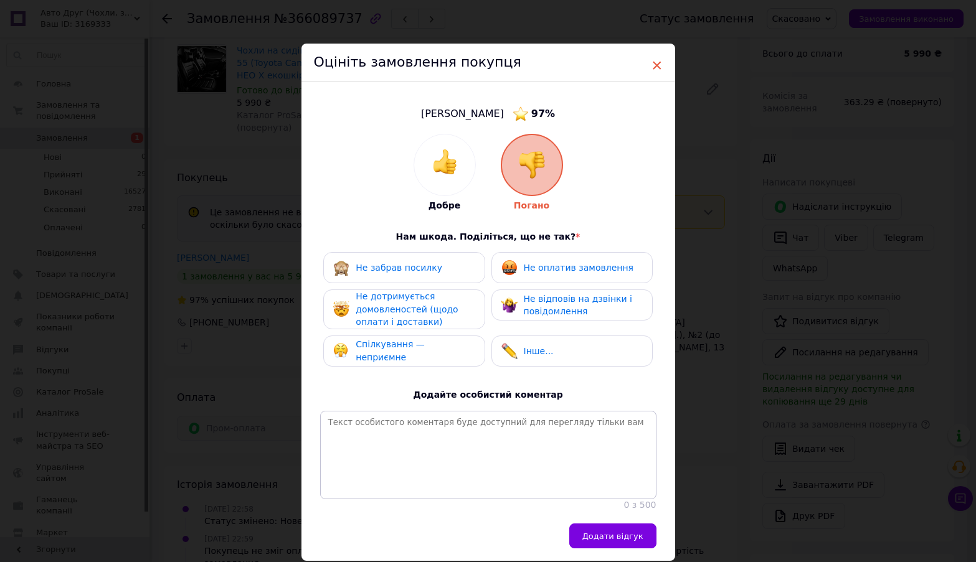
click at [656, 66] on span "×" at bounding box center [656, 65] width 11 height 21
